Goal: Task Accomplishment & Management: Manage account settings

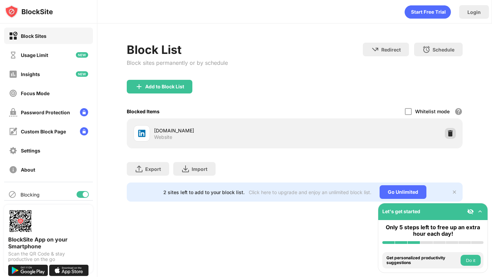
click at [449, 136] on img at bounding box center [450, 133] width 7 height 7
